Goal: Information Seeking & Learning: Find specific fact

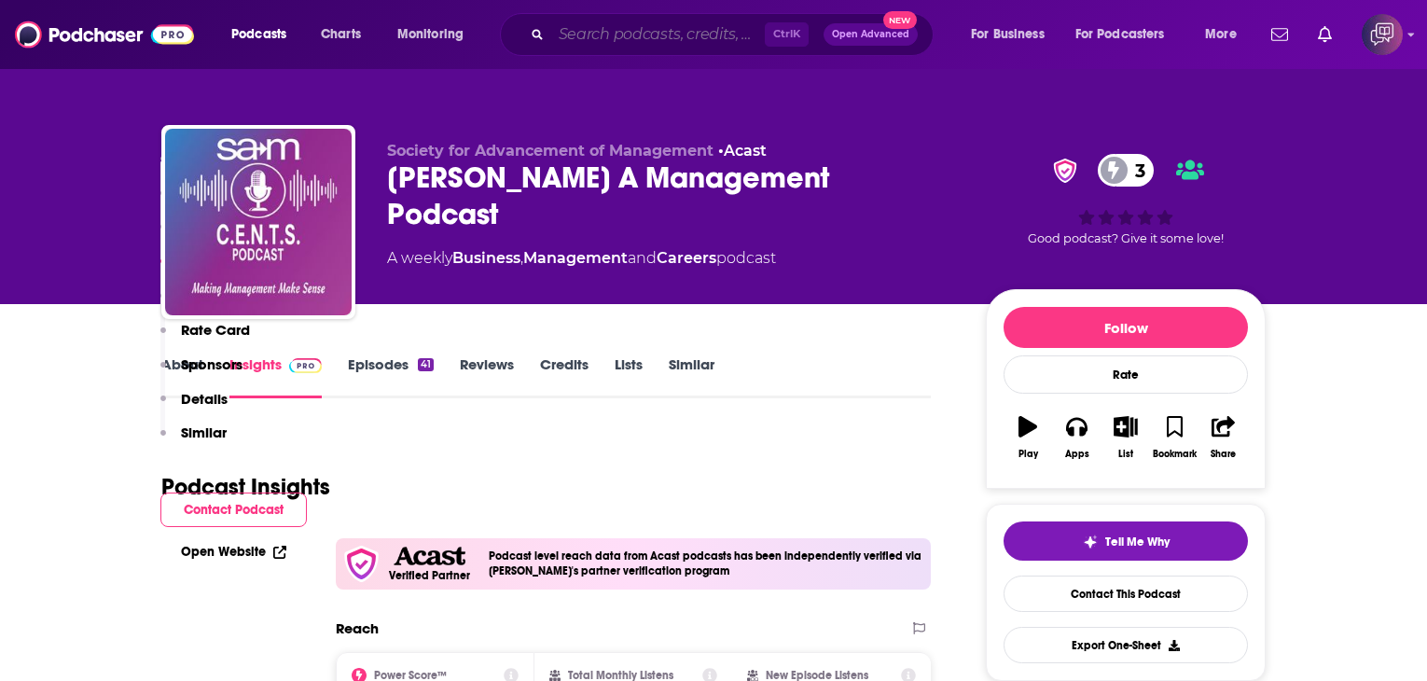
click at [603, 41] on input "Search podcasts, credits, & more..." at bounding box center [658, 35] width 214 height 30
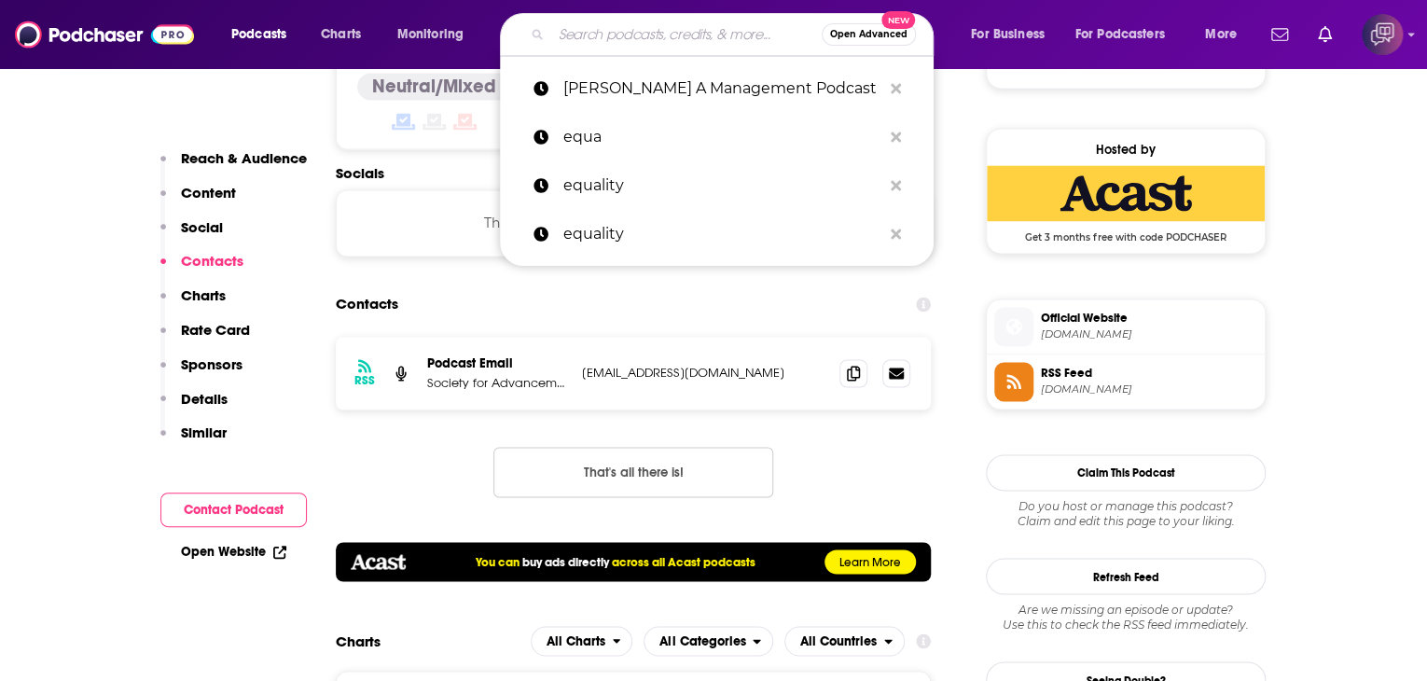
paste input "Talking Global Infrastructure"
type input "Talking Global Infrastructure"
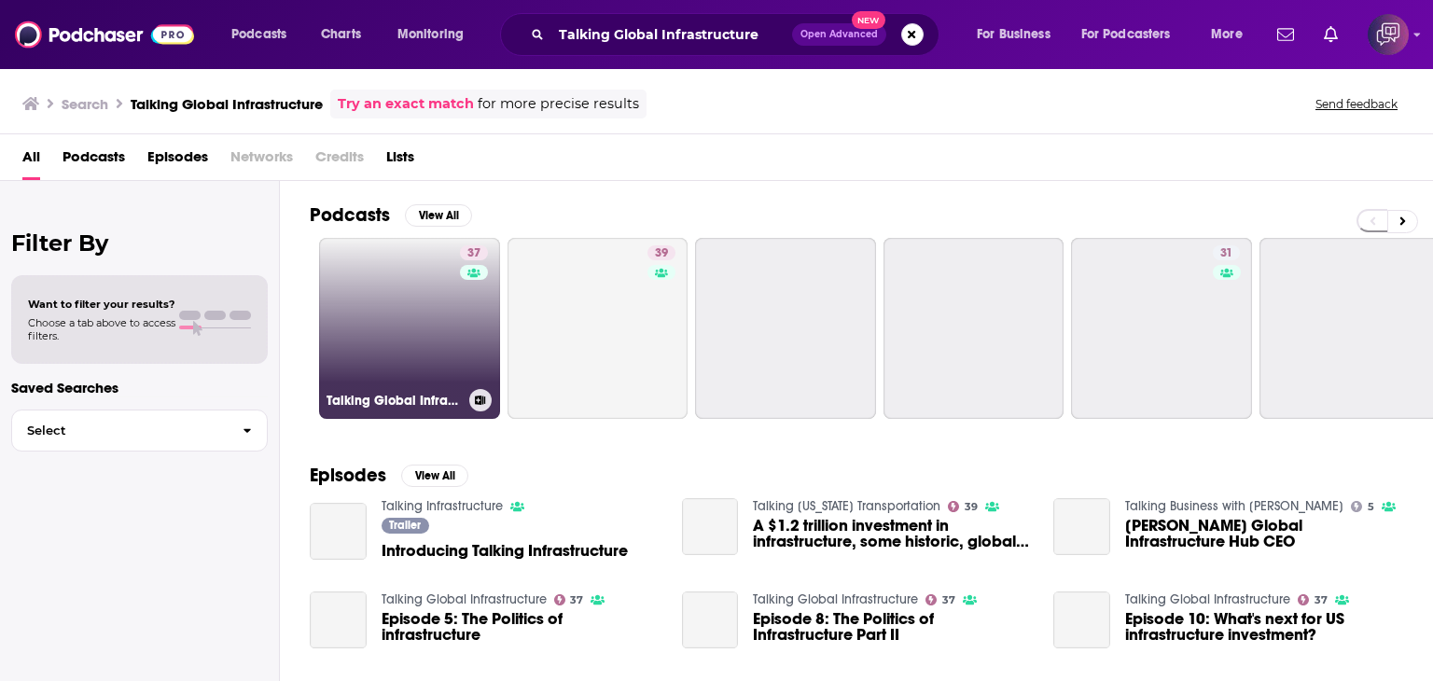
click at [416, 358] on link "37 Talking Global Infrastructure" at bounding box center [409, 328] width 181 height 181
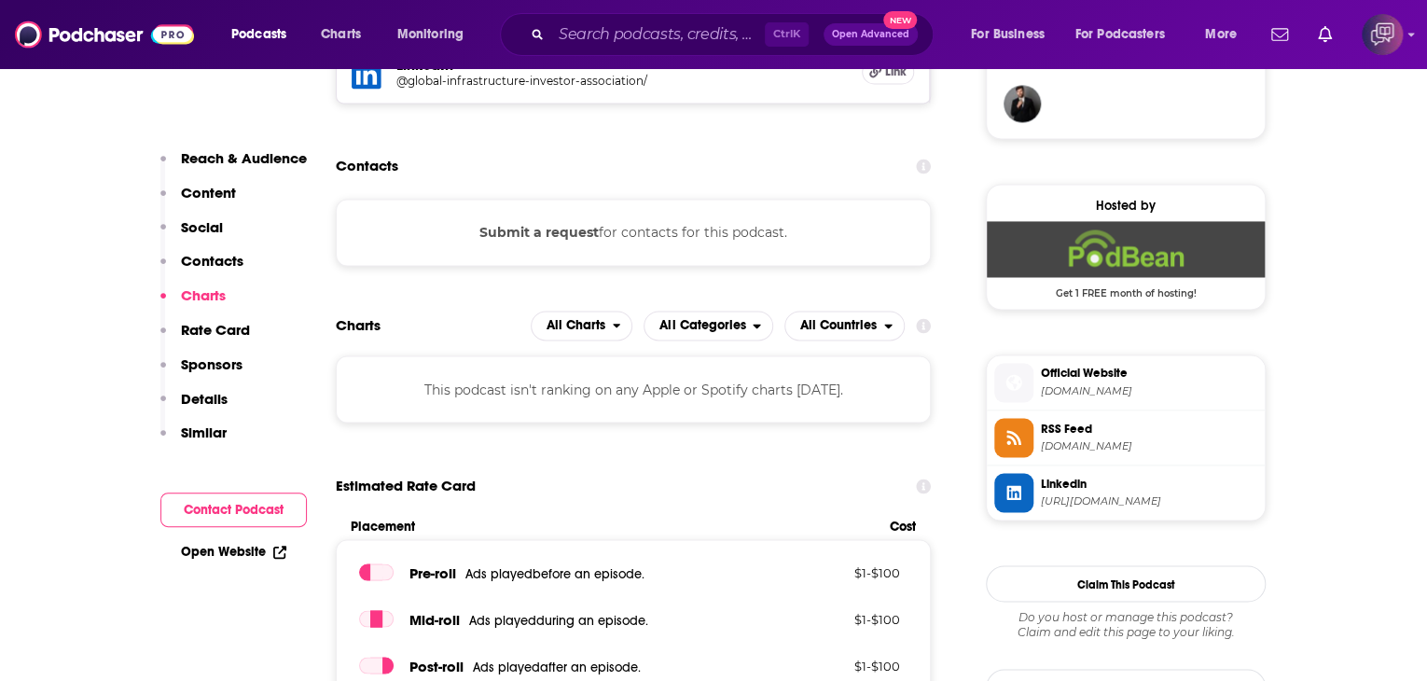
scroll to position [1306, 0]
